Goal: Task Accomplishment & Management: Use online tool/utility

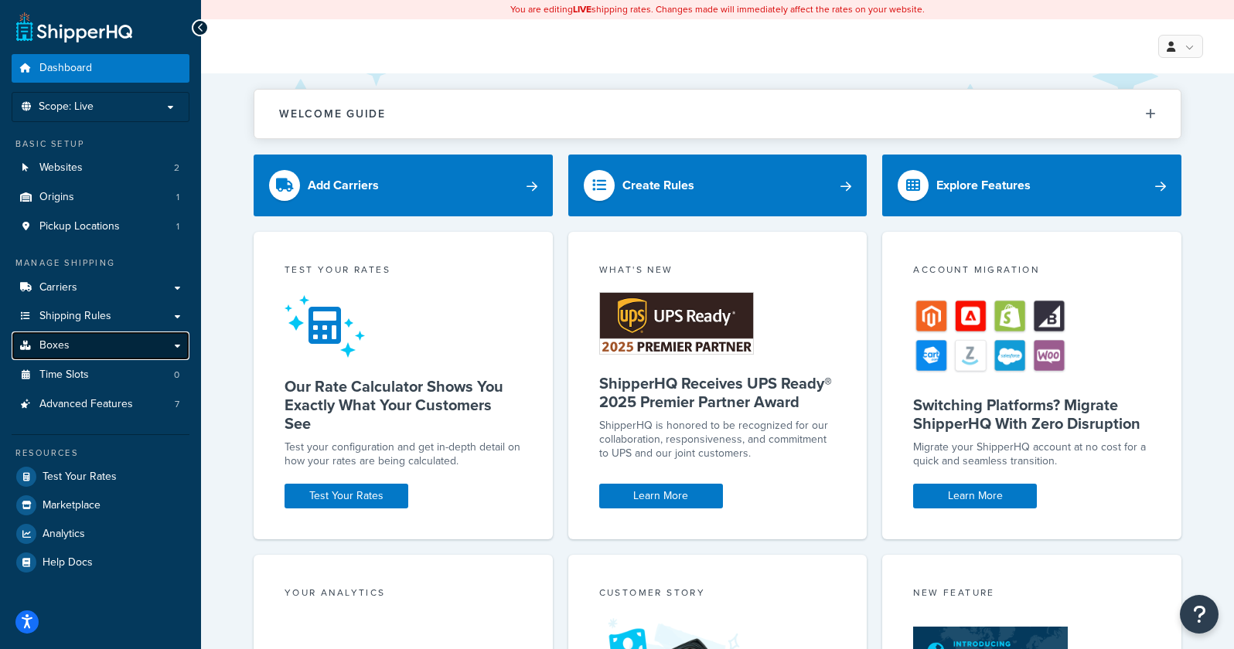
click at [185, 349] on link "Boxes" at bounding box center [101, 346] width 178 height 29
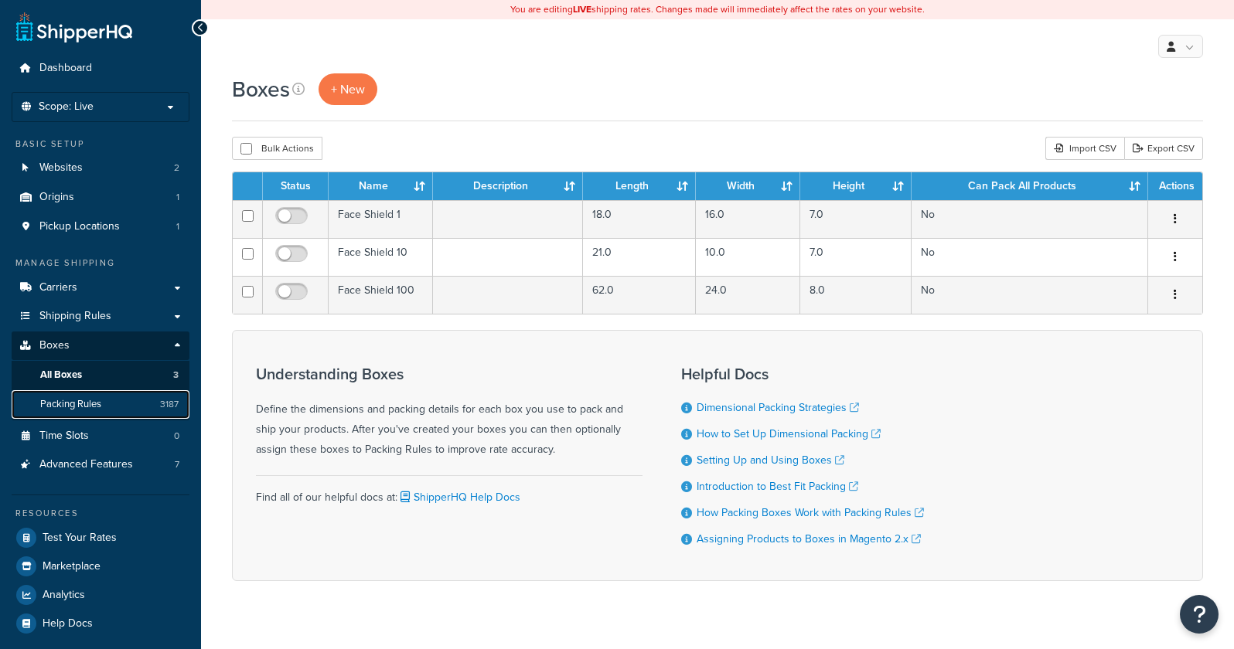
click at [116, 402] on link "Packing Rules 3187" at bounding box center [101, 404] width 178 height 29
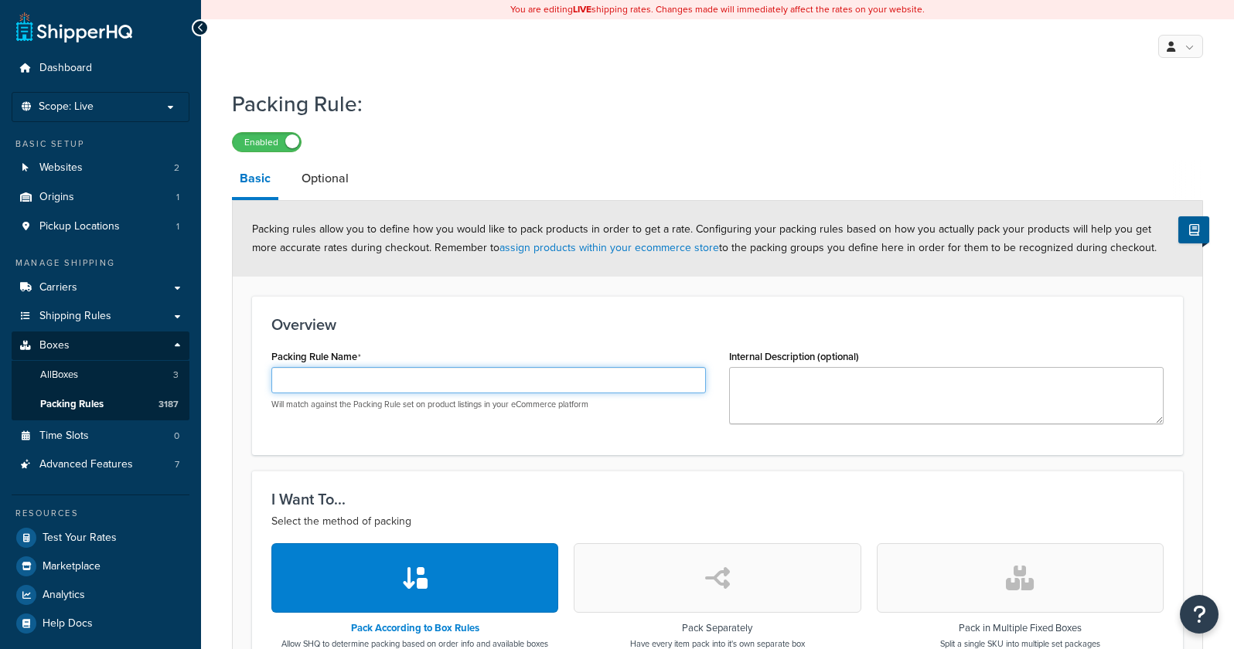
drag, startPoint x: 383, startPoint y: 377, endPoint x: 380, endPoint y: 367, distance: 10.5
click at [383, 377] on input "Packing Rule Name" at bounding box center [488, 380] width 434 height 26
paste input "AA-CA-DEFXMR-OHC-BH-02"
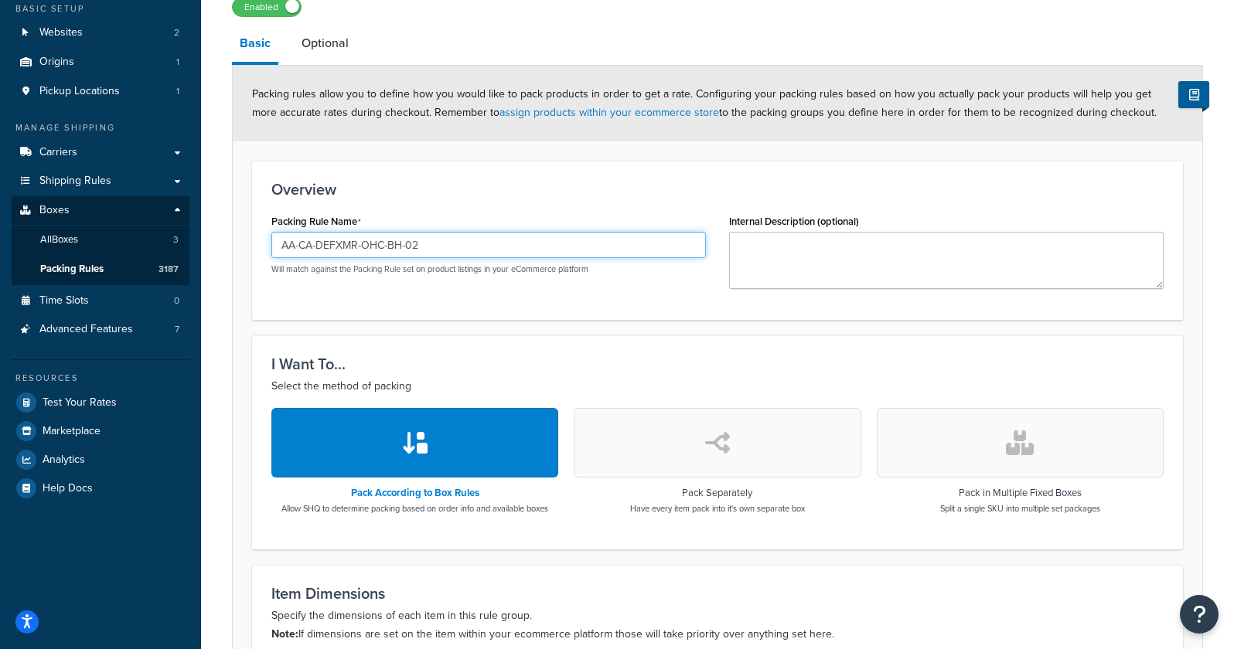
scroll to position [155, 0]
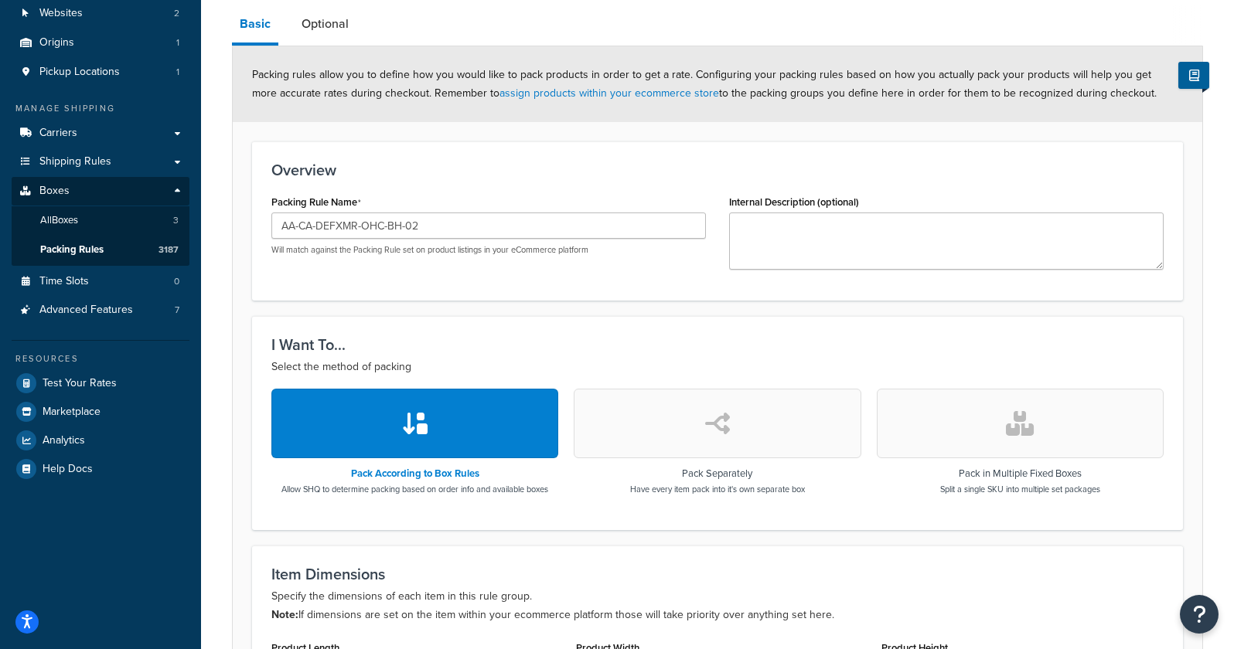
click at [971, 416] on button "button" at bounding box center [1020, 424] width 287 height 70
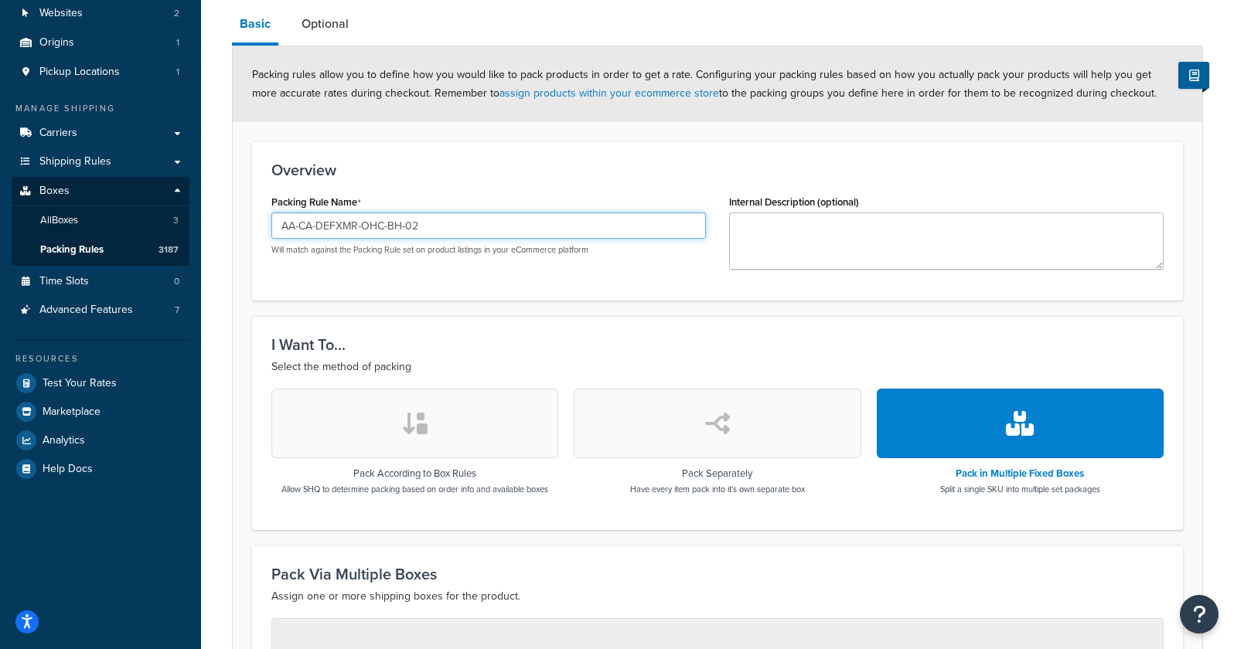
drag, startPoint x: 437, startPoint y: 226, endPoint x: 403, endPoint y: 225, distance: 34.0
click at [403, 225] on input "AA-CA-DEFXMR-OHC-BH-02" at bounding box center [488, 226] width 434 height 26
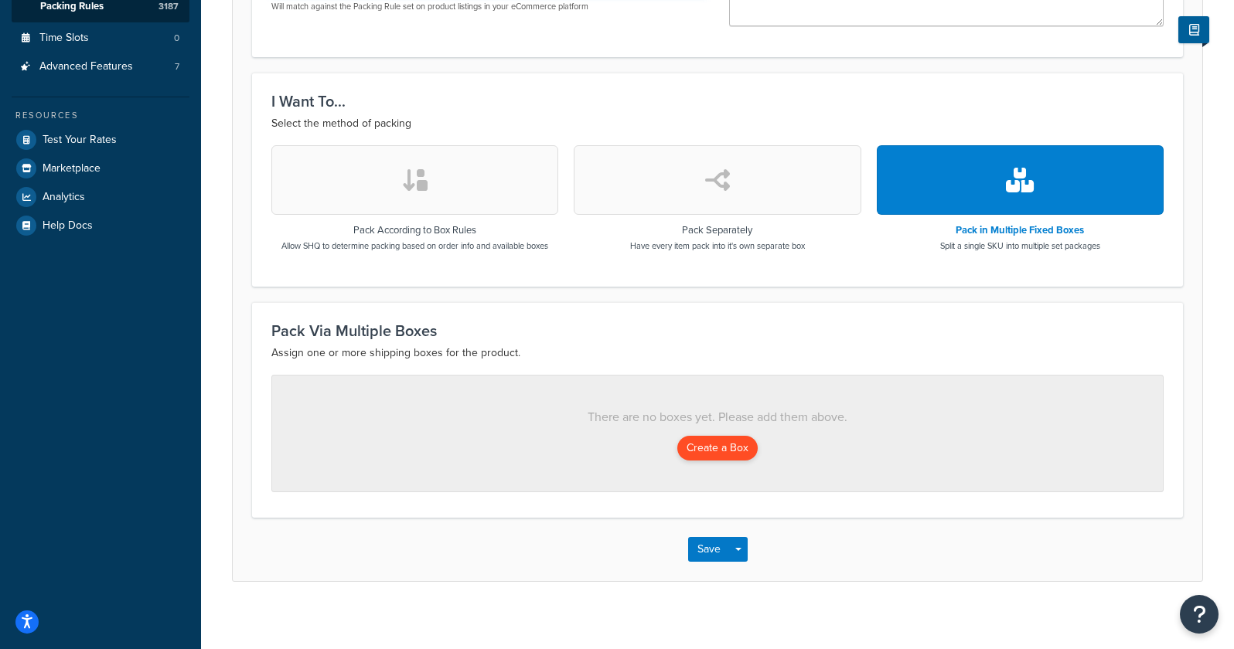
scroll to position [408, 0]
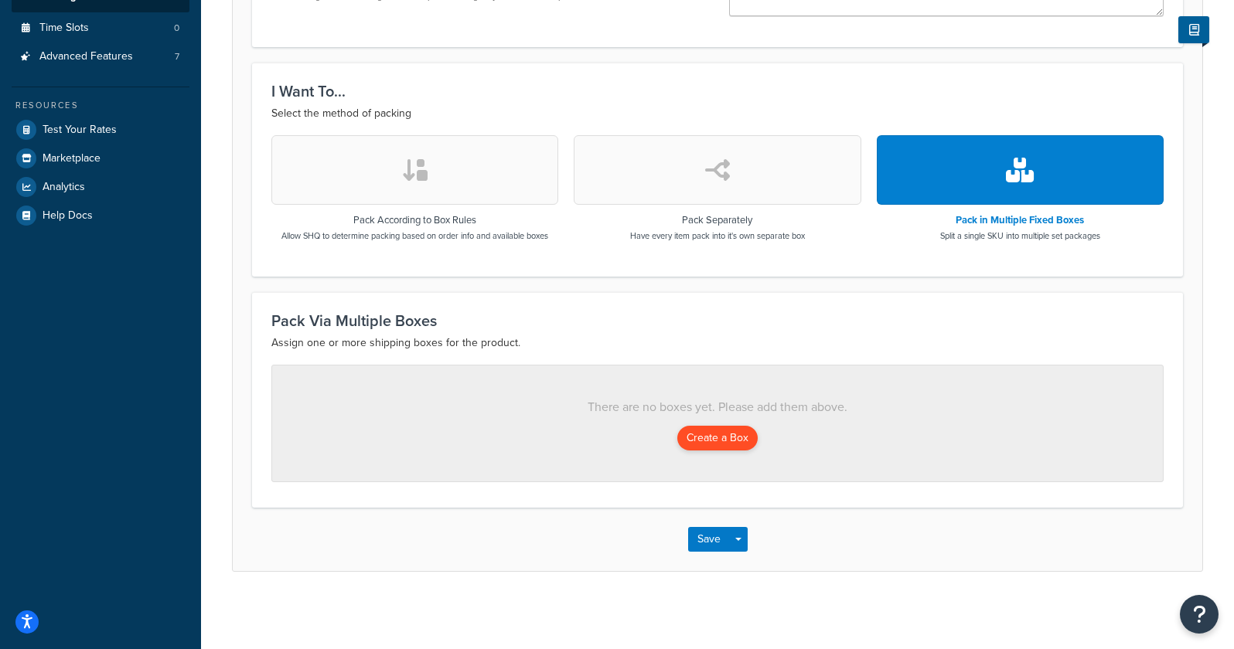
type input "AA-CA-DEFXMR-OHC-BH"
click at [715, 428] on button "Create a Box" at bounding box center [717, 438] width 80 height 25
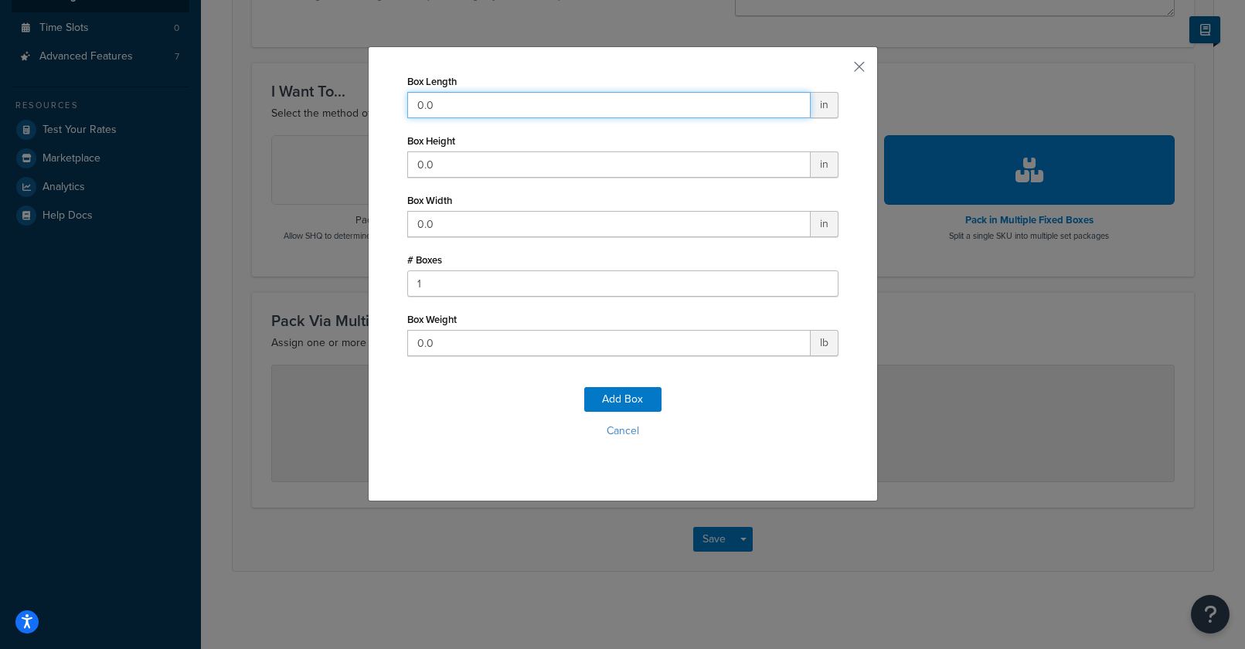
drag, startPoint x: 445, startPoint y: 106, endPoint x: 334, endPoint y: 111, distance: 111.4
click at [334, 111] on div "Box Length 0.0 in Box Height 0.0 in Box Width 0.0 in # Boxes 1 Box Weight 0.0 l…" at bounding box center [622, 324] width 1245 height 649
type input "23"
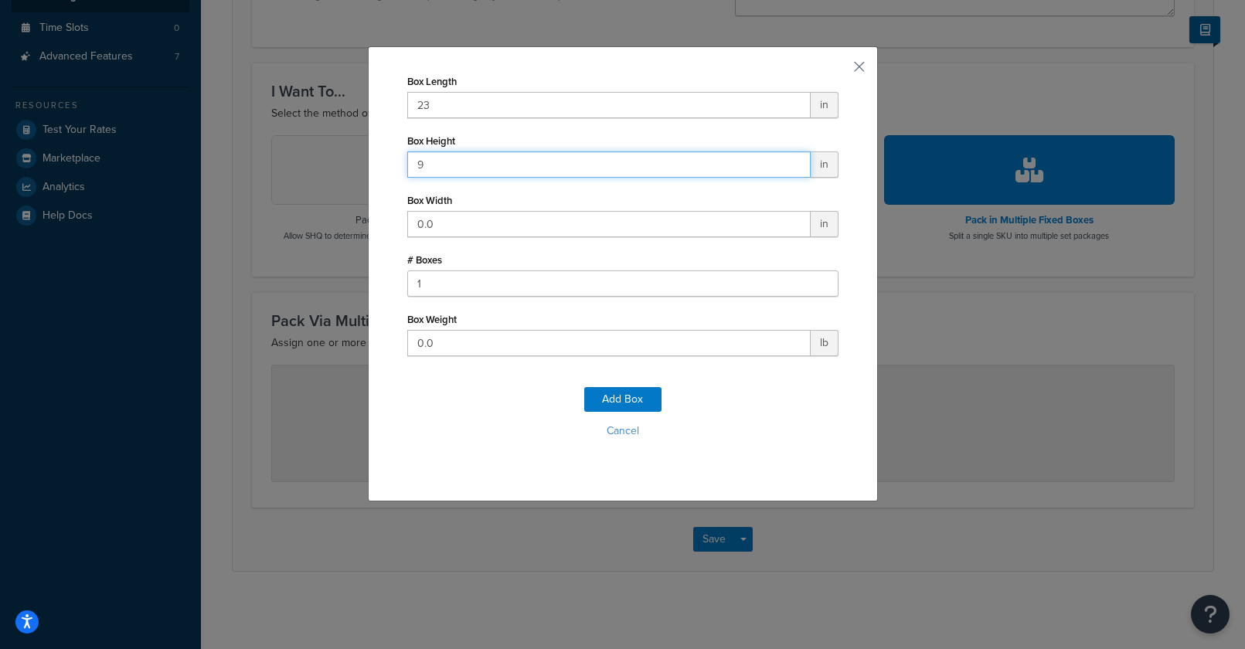
type input "9"
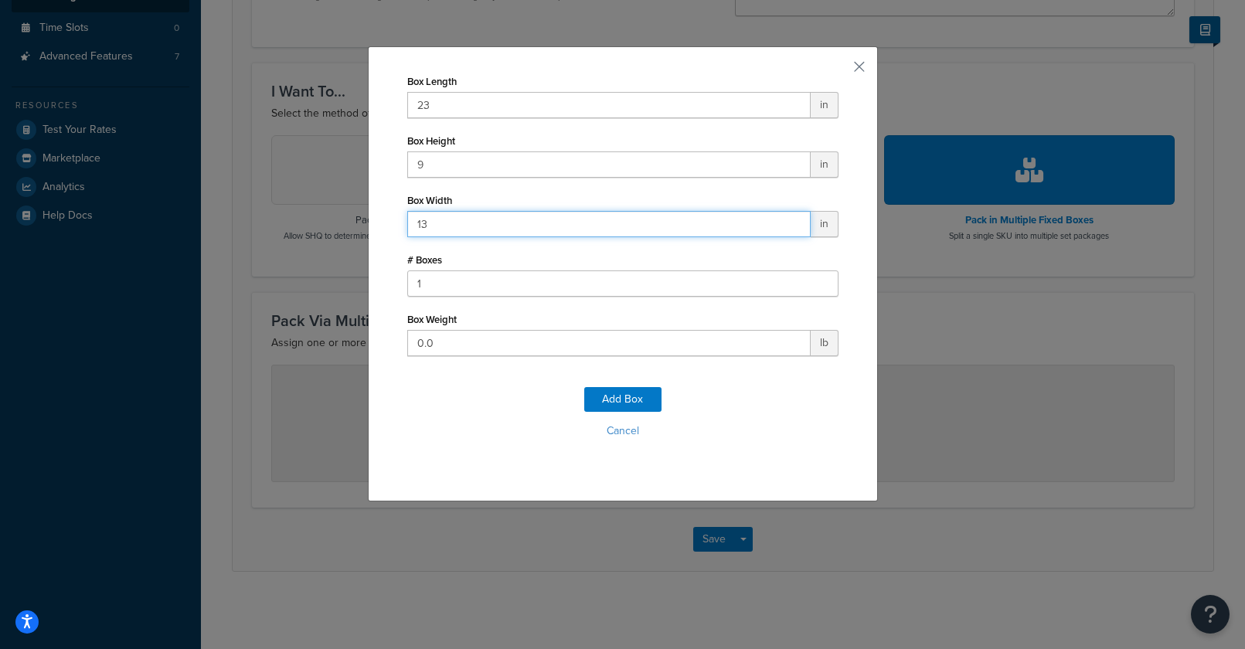
type input "13"
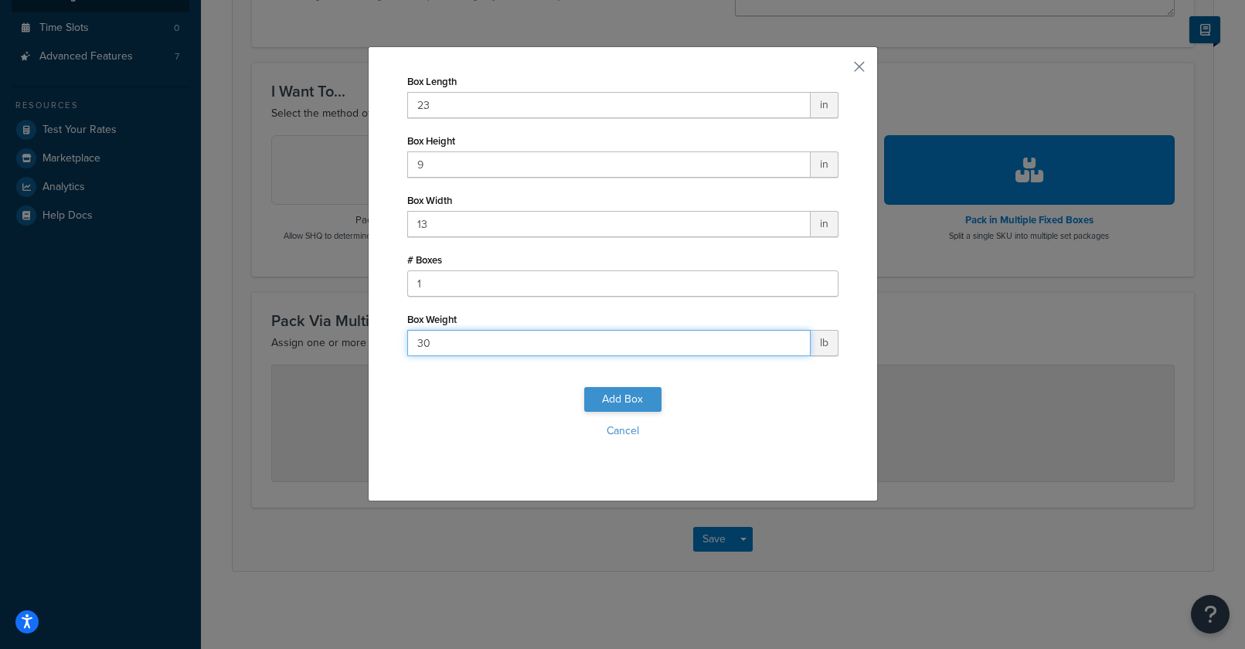
type input "30"
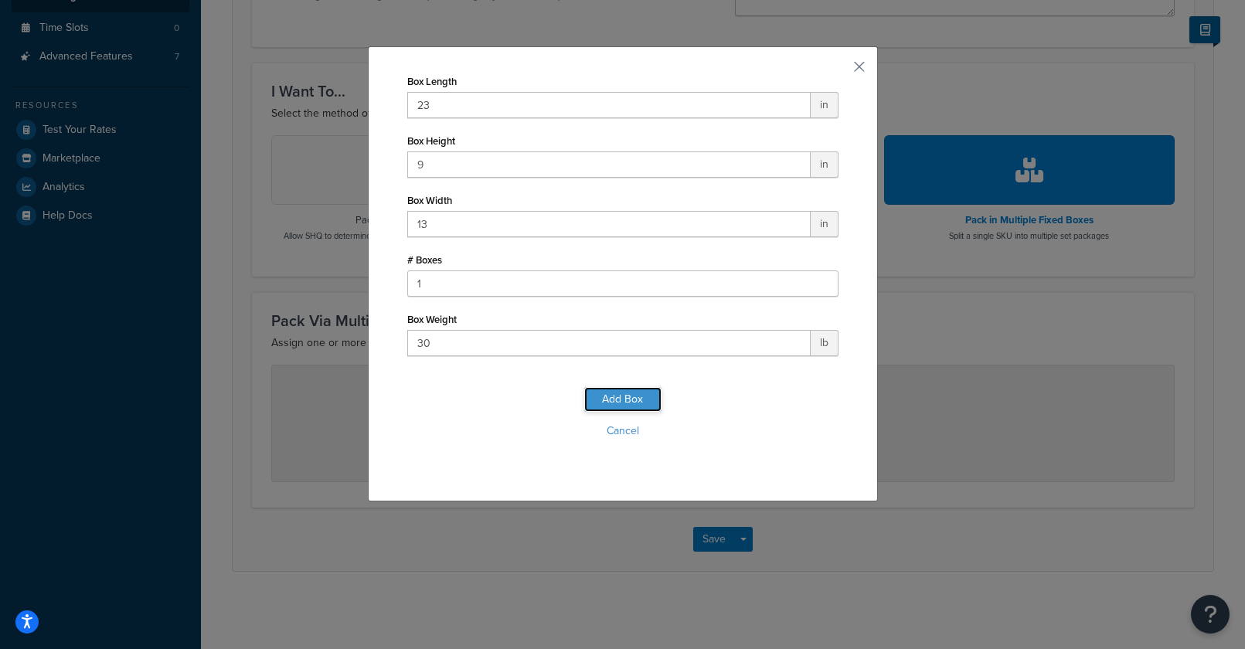
click at [596, 397] on button "Add Box" at bounding box center [622, 399] width 77 height 25
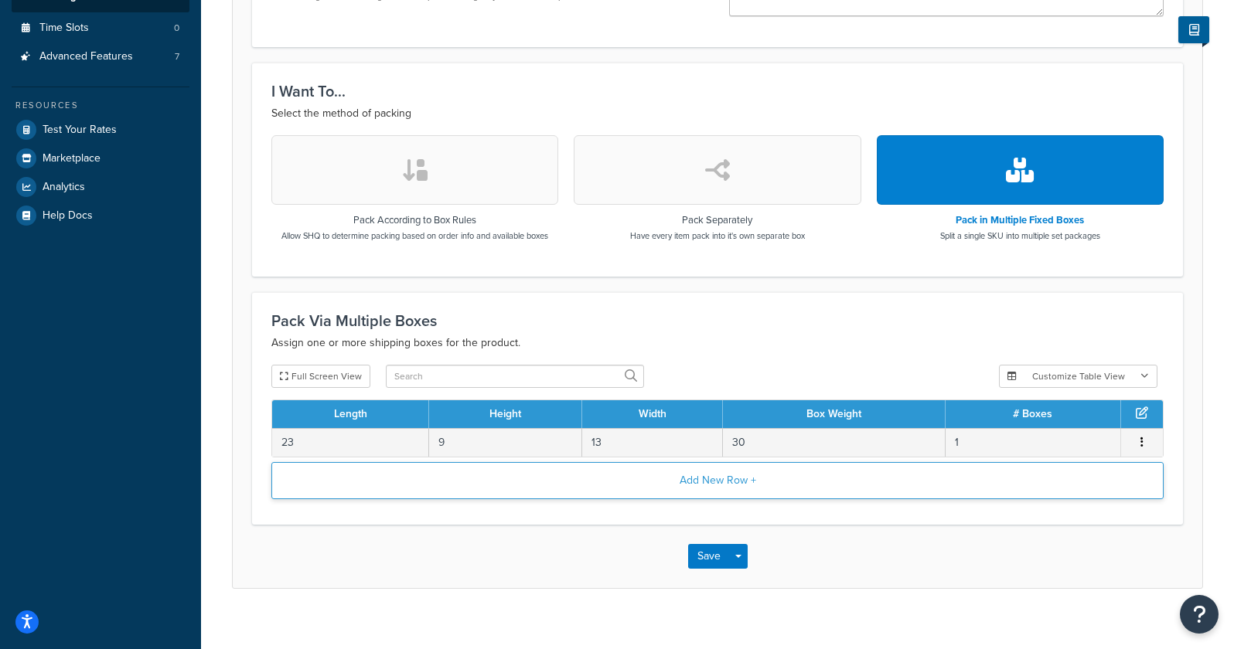
click at [475, 481] on button "Add New Row +" at bounding box center [717, 480] width 892 height 37
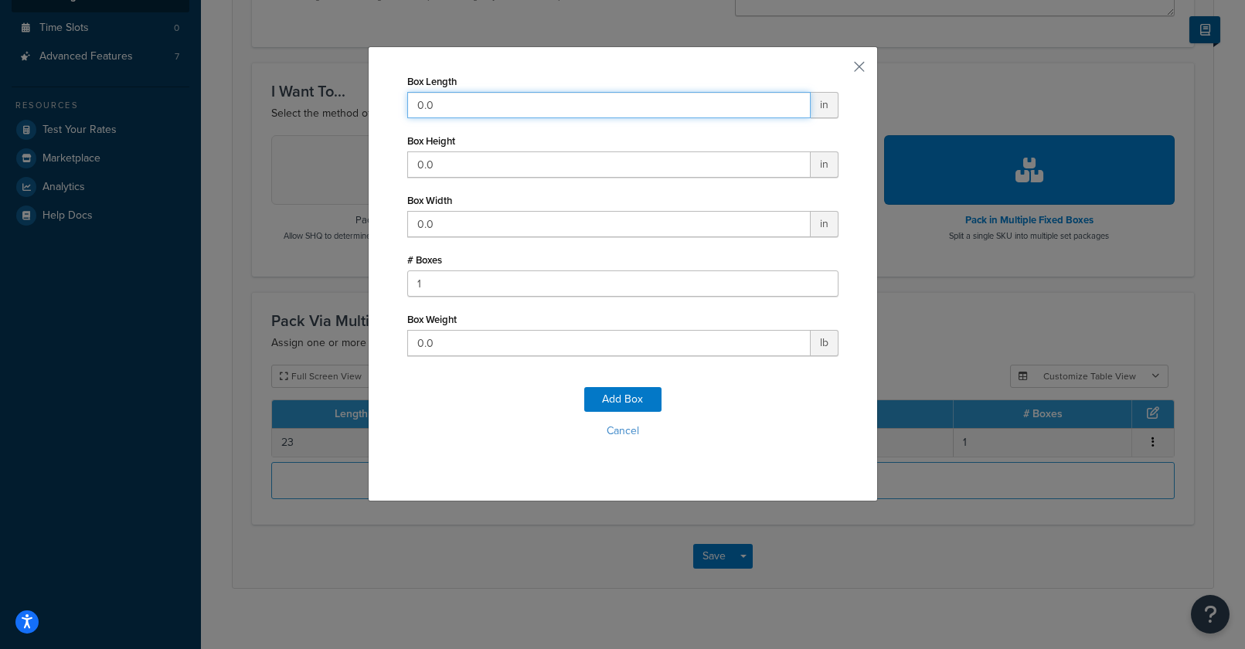
drag, startPoint x: 451, startPoint y: 107, endPoint x: 347, endPoint y: 103, distance: 103.7
click at [277, 101] on div "Box Length 0.0 in Box Height 0.0 in Box Width 0.0 in # Boxes 1 Box Weight 0.0 l…" at bounding box center [622, 324] width 1245 height 649
type input "24"
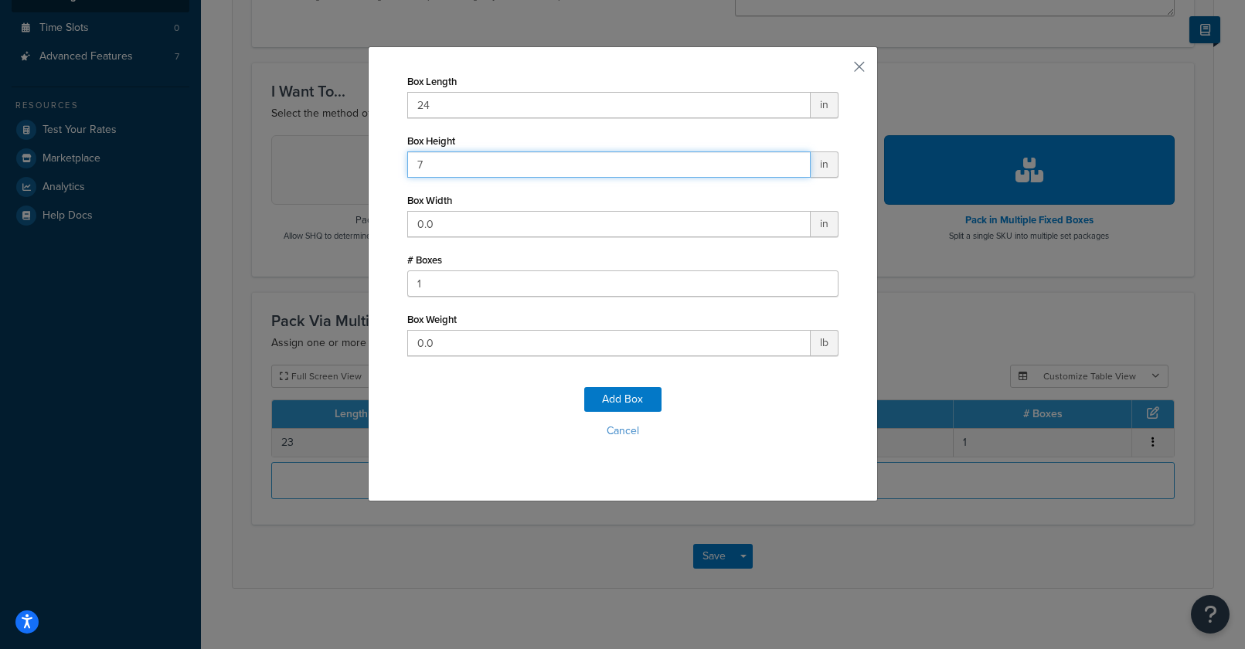
type input "7"
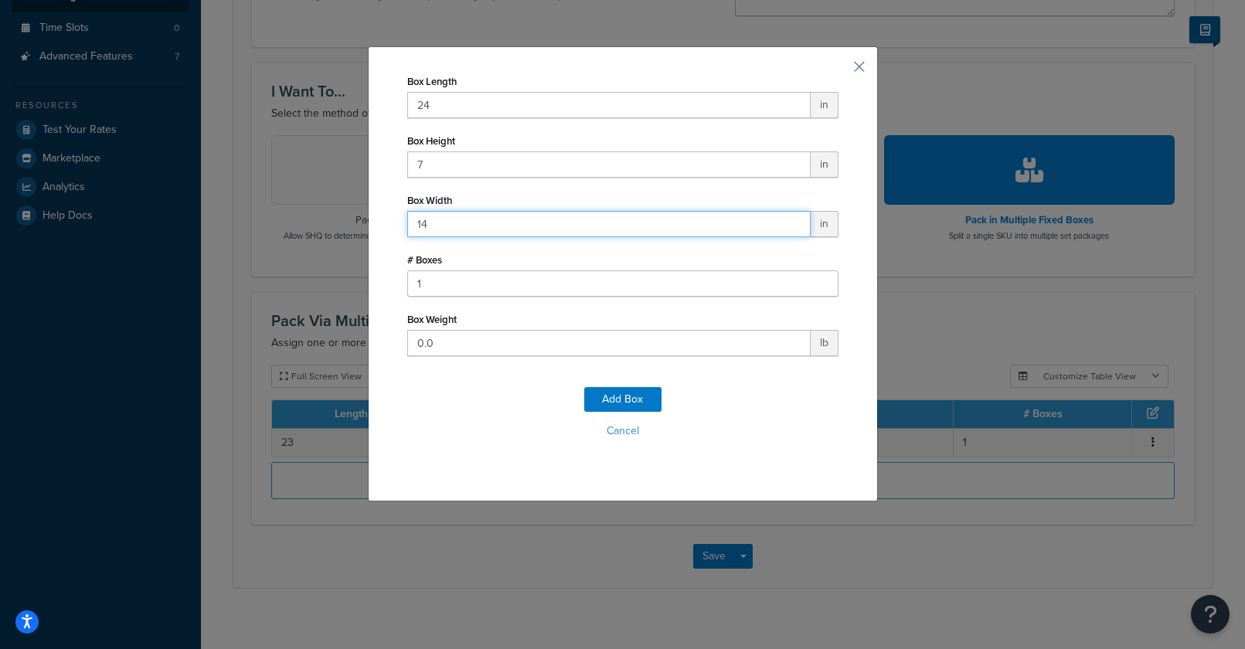
type input "14"
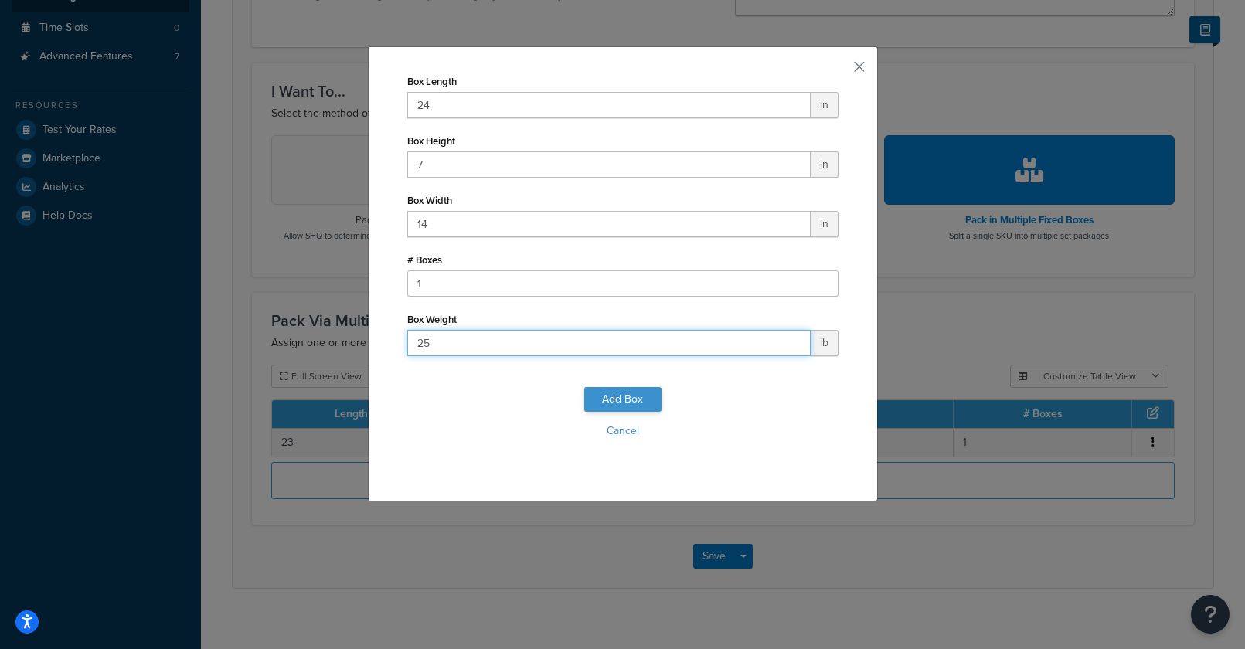
type input "25"
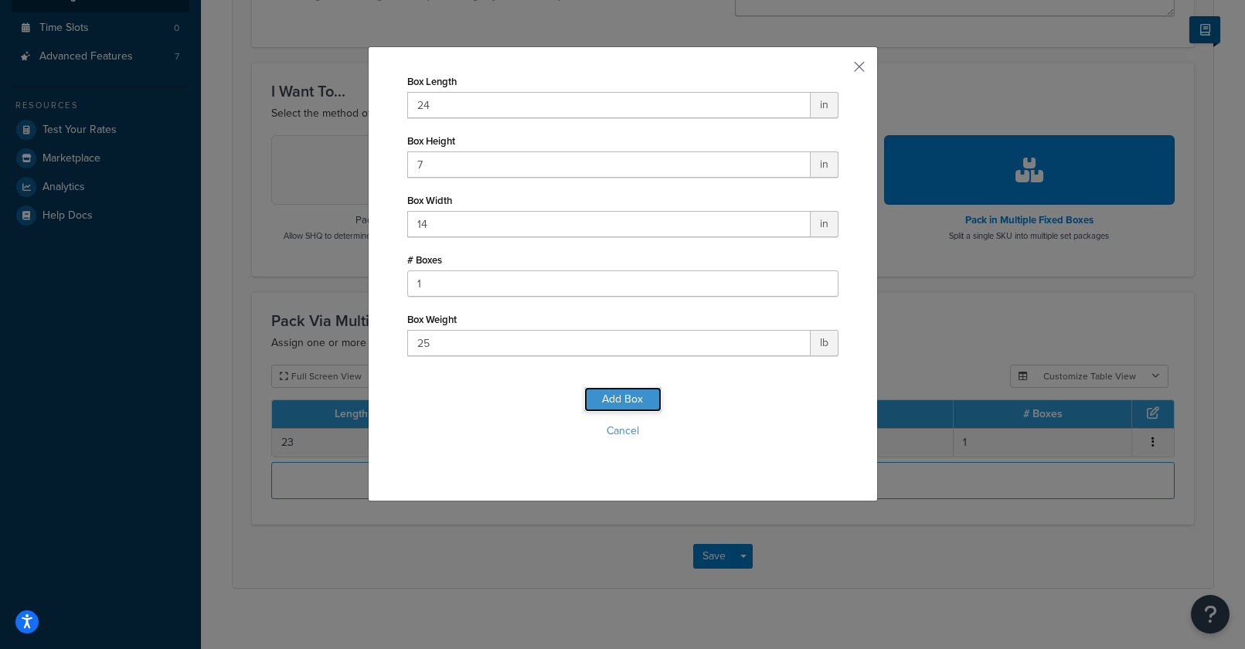
click at [610, 400] on button "Add Box" at bounding box center [622, 399] width 77 height 25
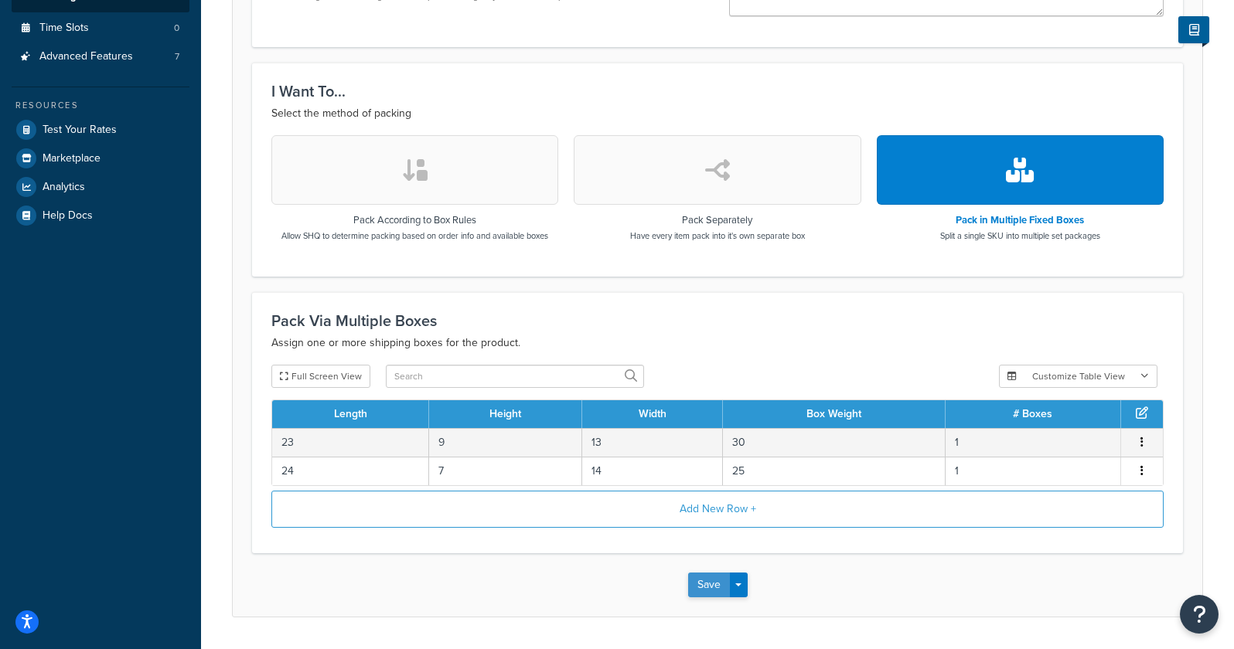
click at [691, 587] on button "Save" at bounding box center [709, 585] width 42 height 25
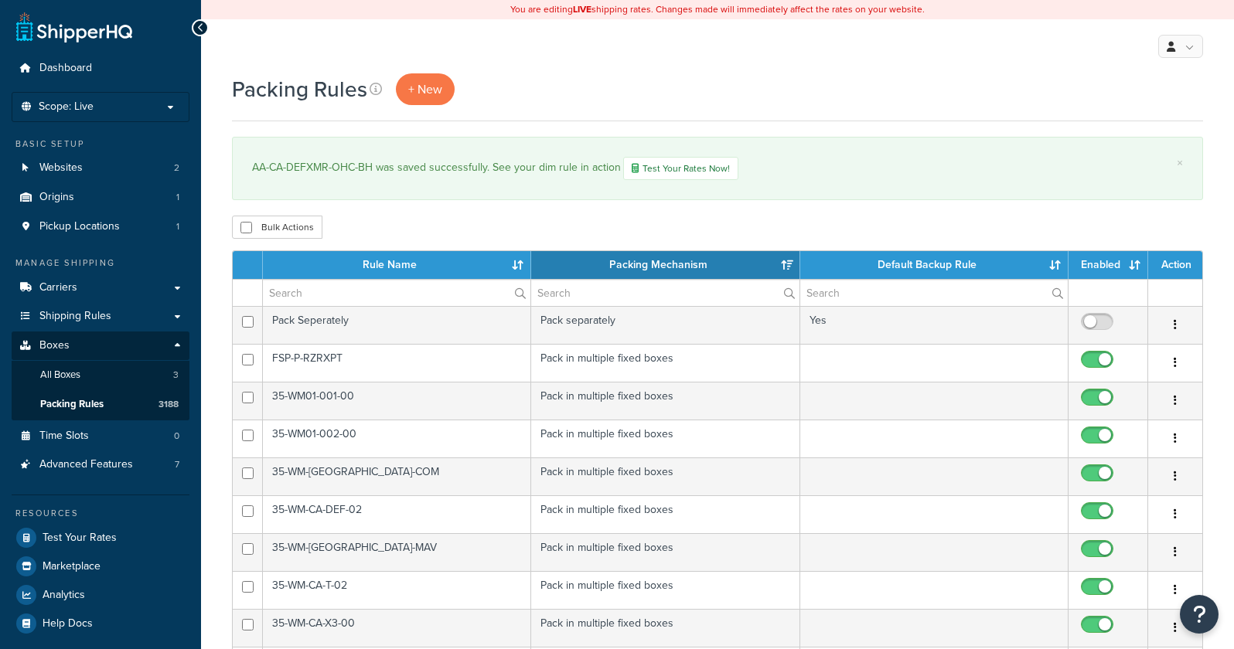
select select "15"
